Goal: Information Seeking & Learning: Learn about a topic

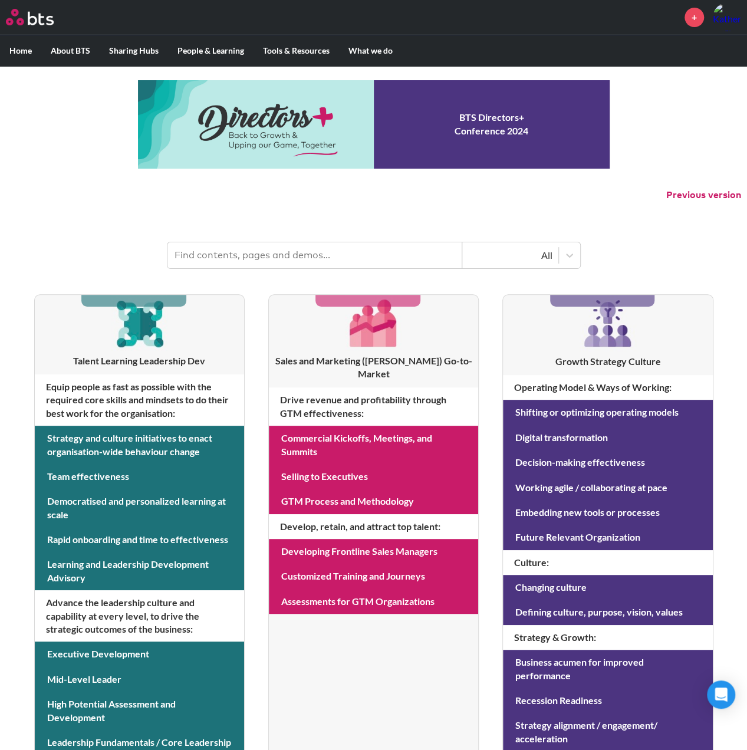
click at [231, 253] on input "text" at bounding box center [314, 255] width 295 height 26
type input "travel"
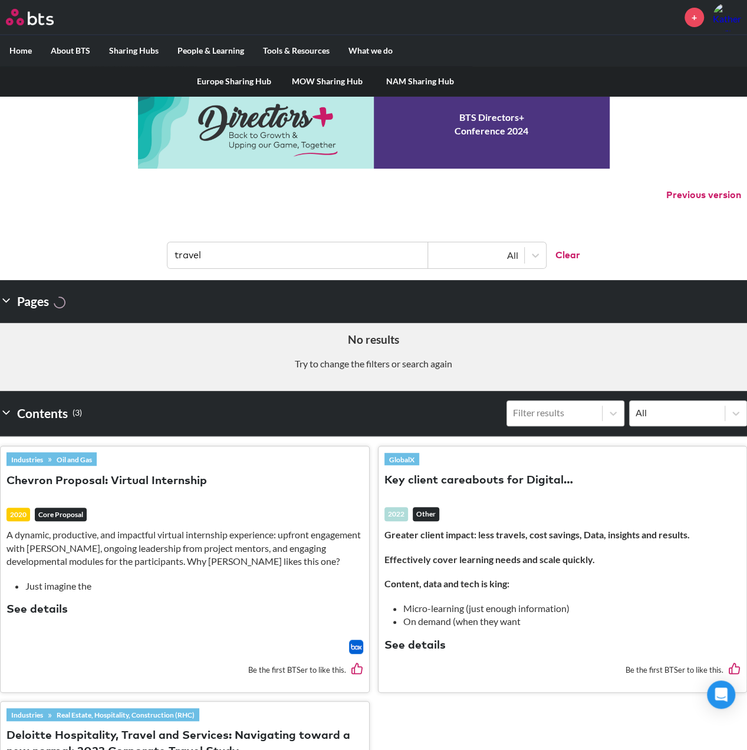
click at [339, 82] on link "MOW Sharing Hub" at bounding box center [327, 81] width 93 height 31
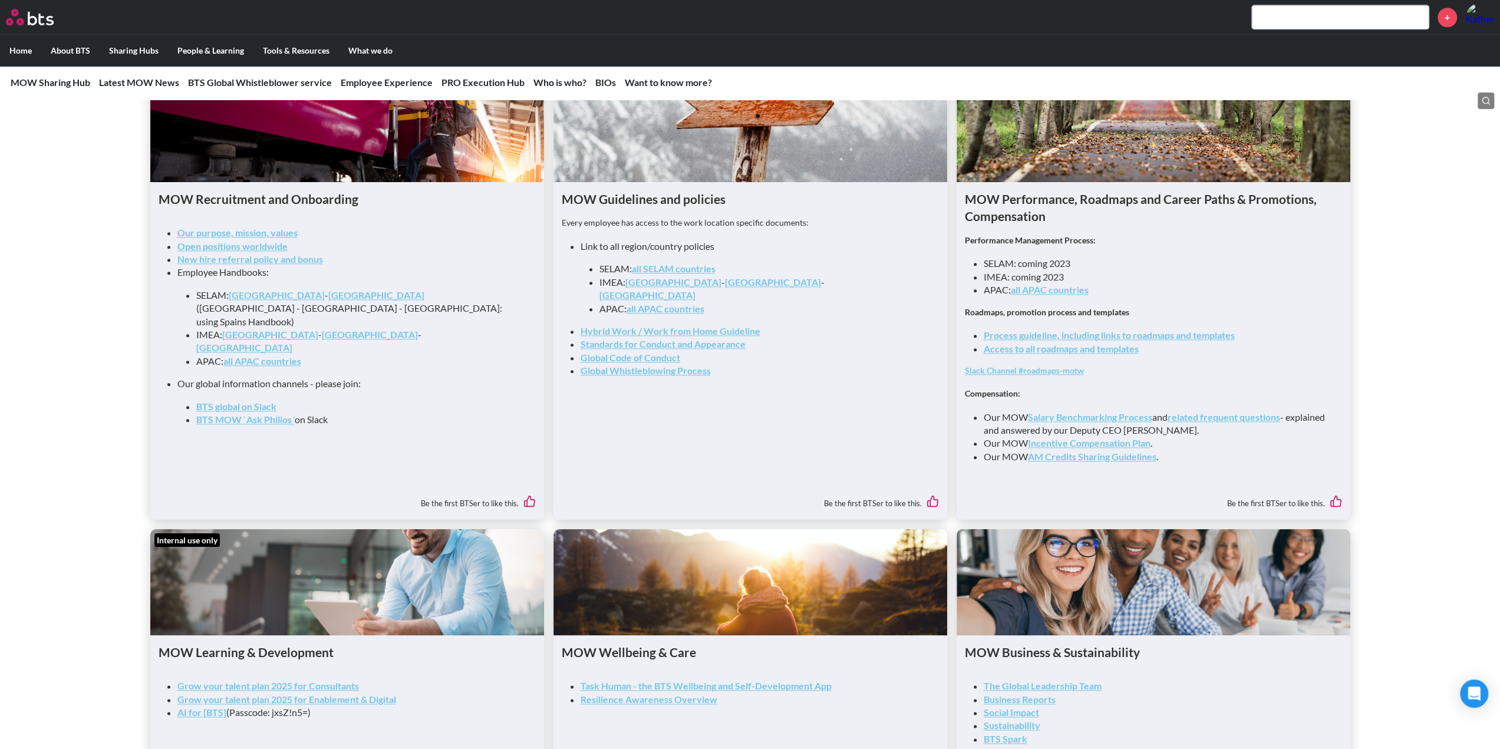
scroll to position [1238, 0]
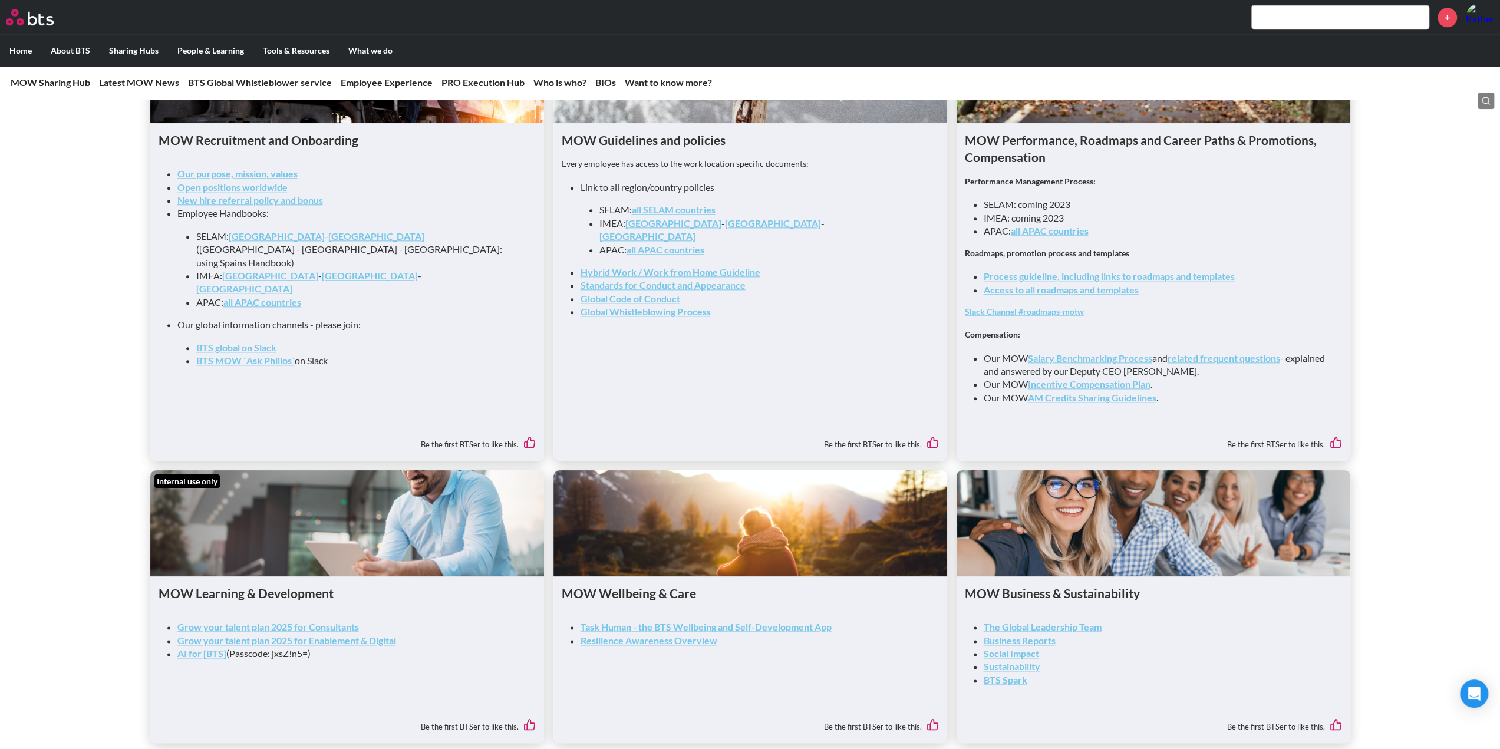
click at [648, 244] on link "all APAC countries" at bounding box center [665, 249] width 78 height 11
click at [697, 279] on link "Standards for Conduct and Appearance" at bounding box center [662, 284] width 165 height 11
